Goal: Task Accomplishment & Management: Manage account settings

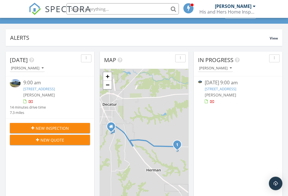
scroll to position [39, 0]
click at [52, 88] on link "110 Private Rd 4211, Decatur, TX 76234" at bounding box center [39, 88] width 32 height 5
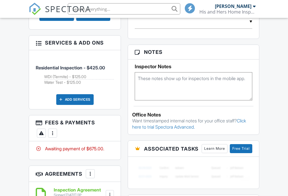
scroll to position [352, 0]
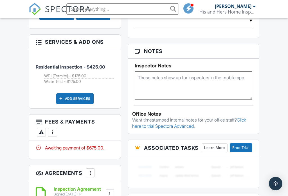
click at [55, 134] on div at bounding box center [53, 132] width 6 height 6
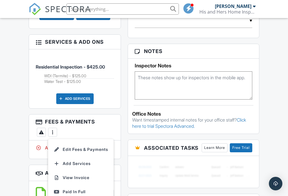
click at [77, 194] on div "Paid In Full" at bounding box center [81, 191] width 54 height 7
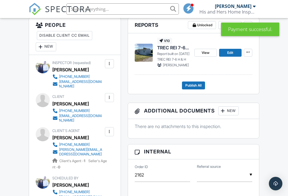
scroll to position [112, 0]
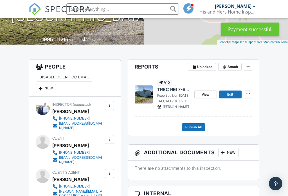
click at [172, 92] on span "TREC REI 7-6 H & H" at bounding box center [173, 89] width 33 height 6
